Goal: Information Seeking & Learning: Check status

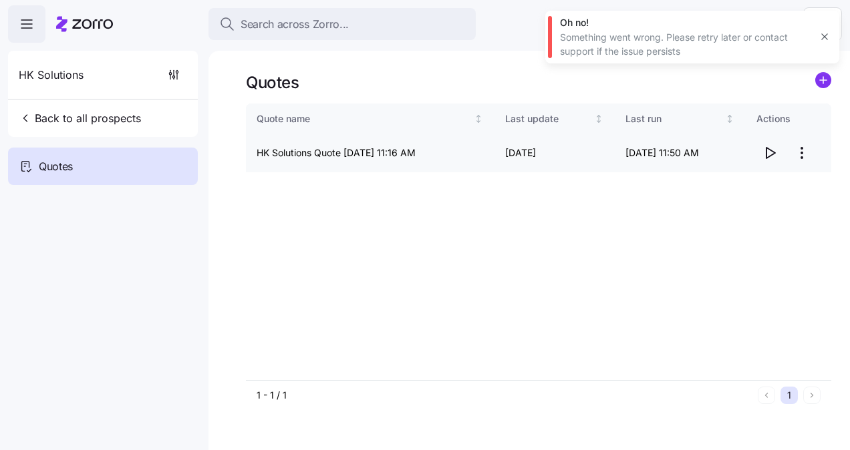
click at [801, 152] on html "Search across Zorro... Help HK Solutions Back to all prospects Quotes - new Quo…" at bounding box center [425, 221] width 850 height 442
click at [604, 191] on html "Search across Zorro... Help HK Solutions Back to all prospects Quotes - new Quo…" at bounding box center [425, 221] width 850 height 442
click at [775, 156] on icon "button" at bounding box center [770, 153] width 16 height 16
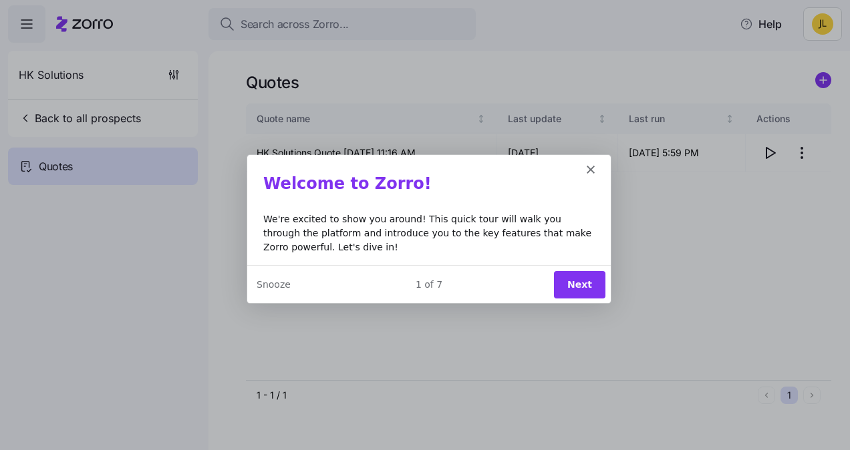
click at [572, 283] on button "Next" at bounding box center [578, 283] width 51 height 27
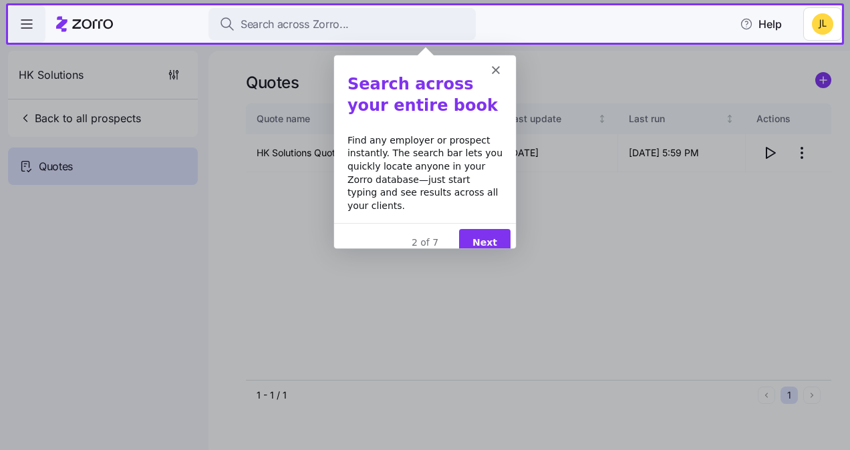
click at [491, 230] on button "Next" at bounding box center [483, 241] width 51 height 27
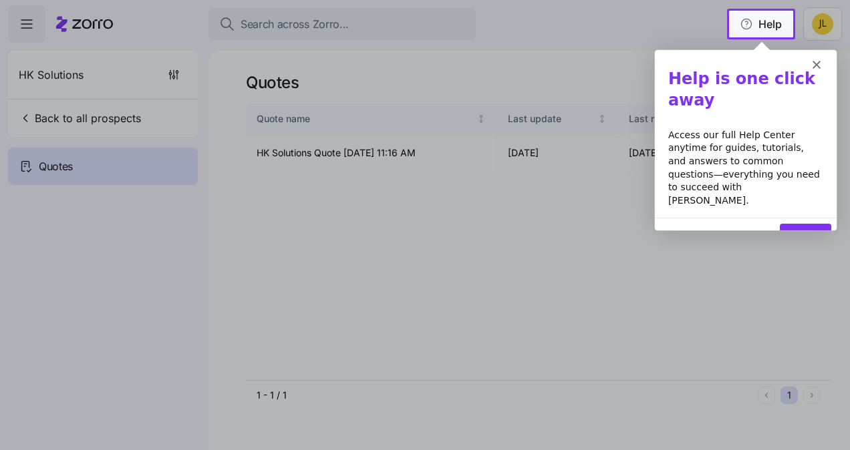
click at [811, 61] on icon "Close" at bounding box center [815, 64] width 8 height 8
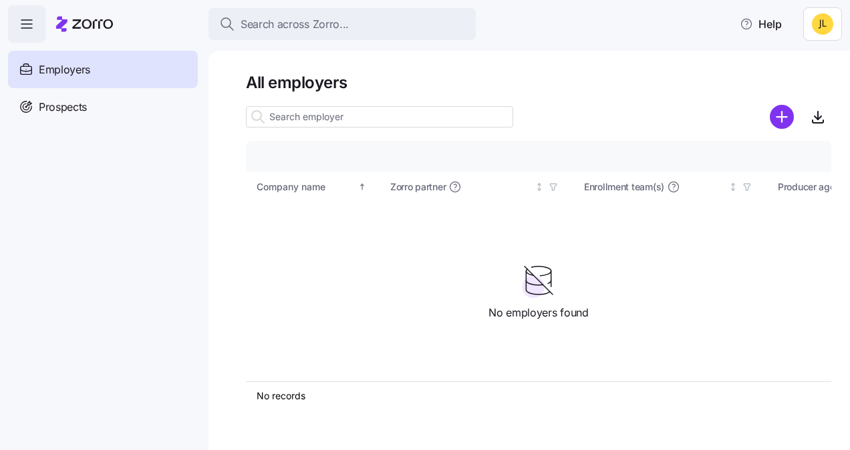
click at [73, 11] on div at bounding box center [84, 23] width 57 height 37
